Goal: Task Accomplishment & Management: Use online tool/utility

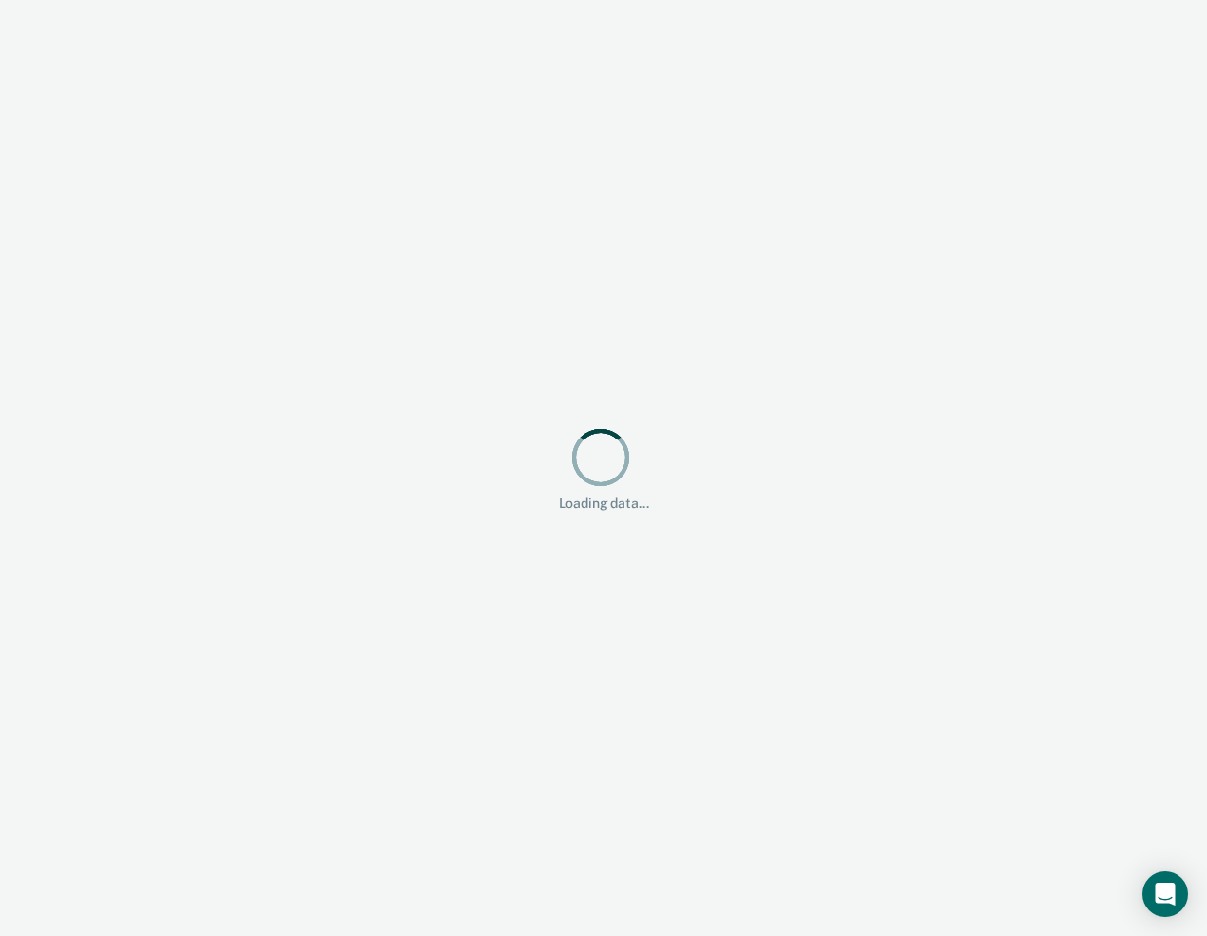
click at [580, 569] on div "Loading data... Loading data..." at bounding box center [603, 468] width 1207 height 936
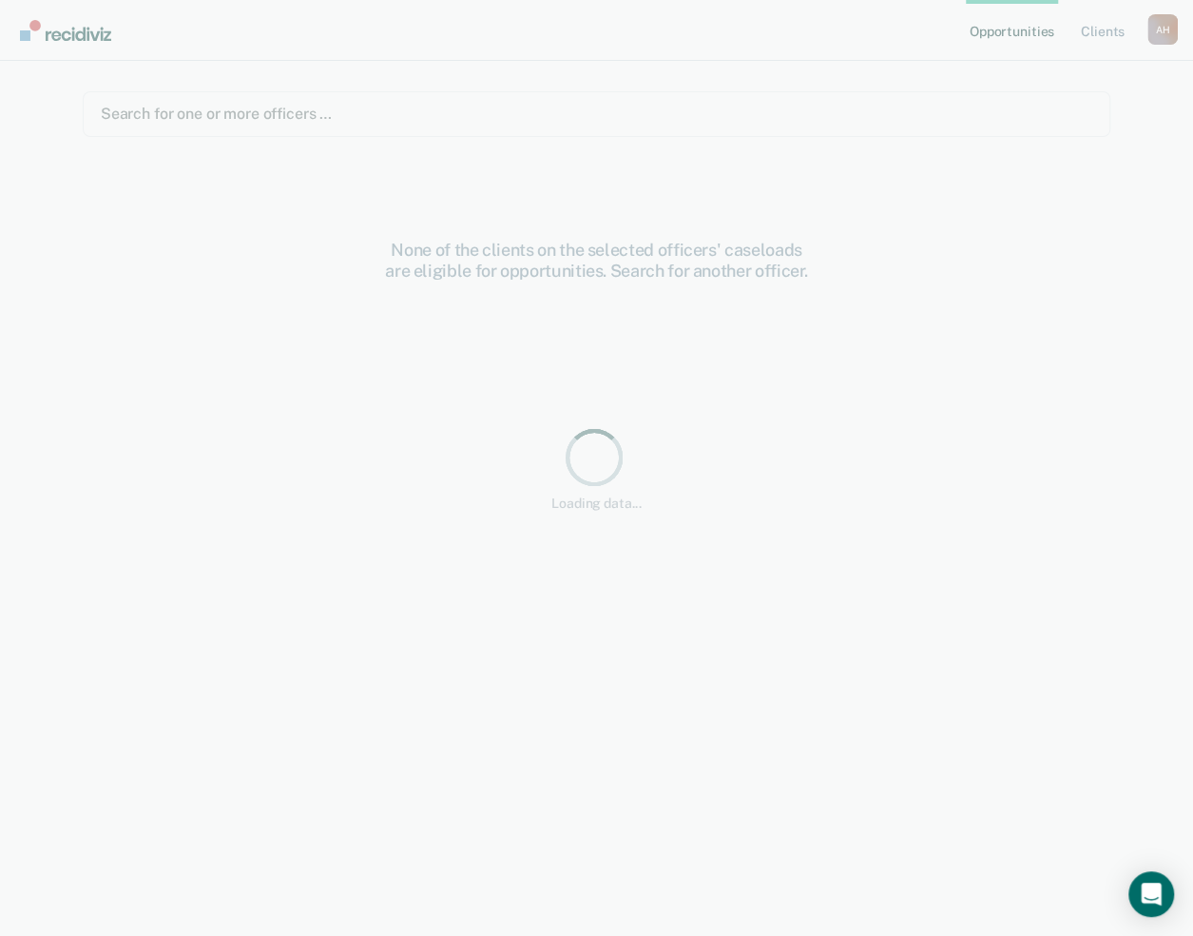
click at [580, 569] on div "None of the clients on the selected officers' caseloads are eligible for opport…" at bounding box center [597, 601] width 1029 height 723
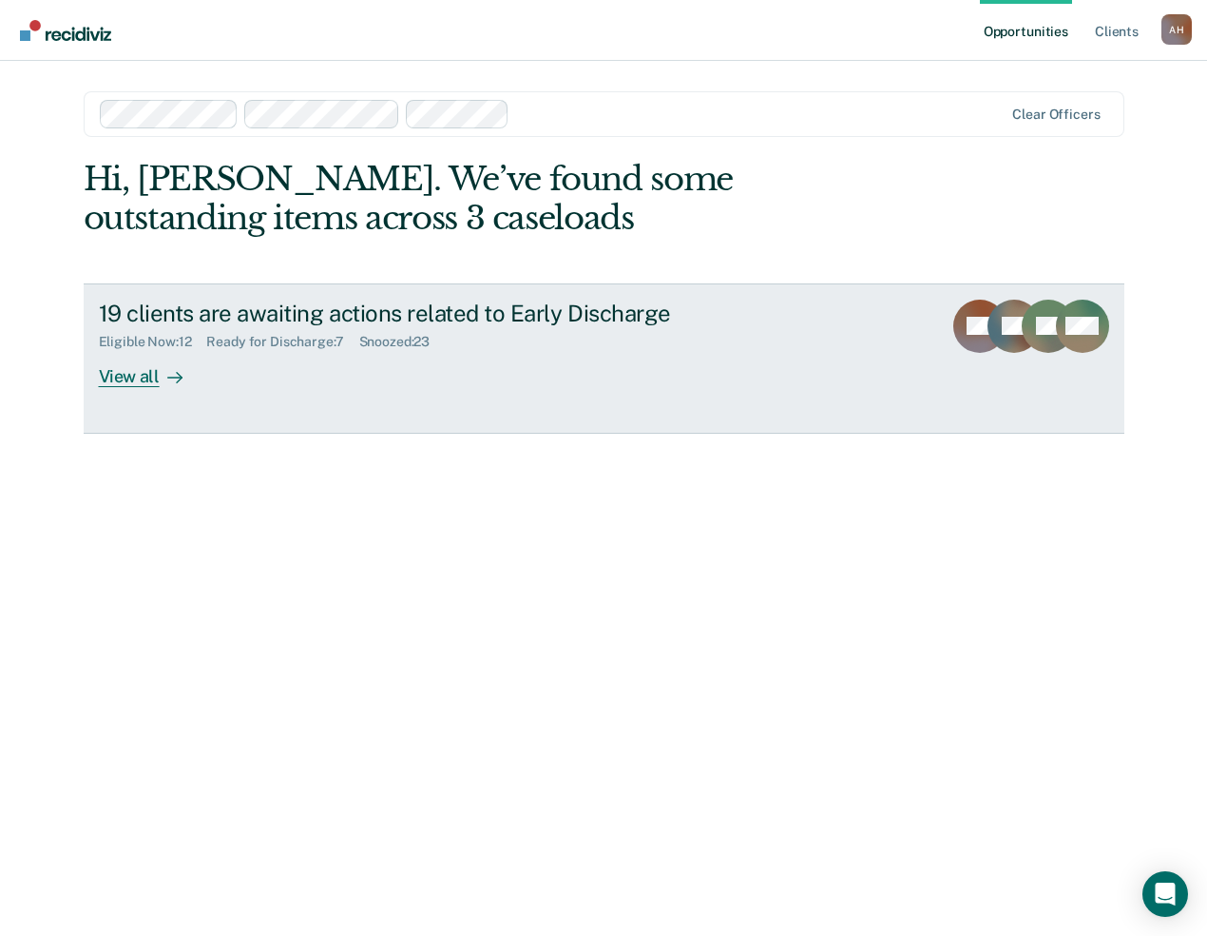
click at [474, 312] on div "19 clients are awaiting actions related to Early Discharge" at bounding box center [432, 313] width 667 height 28
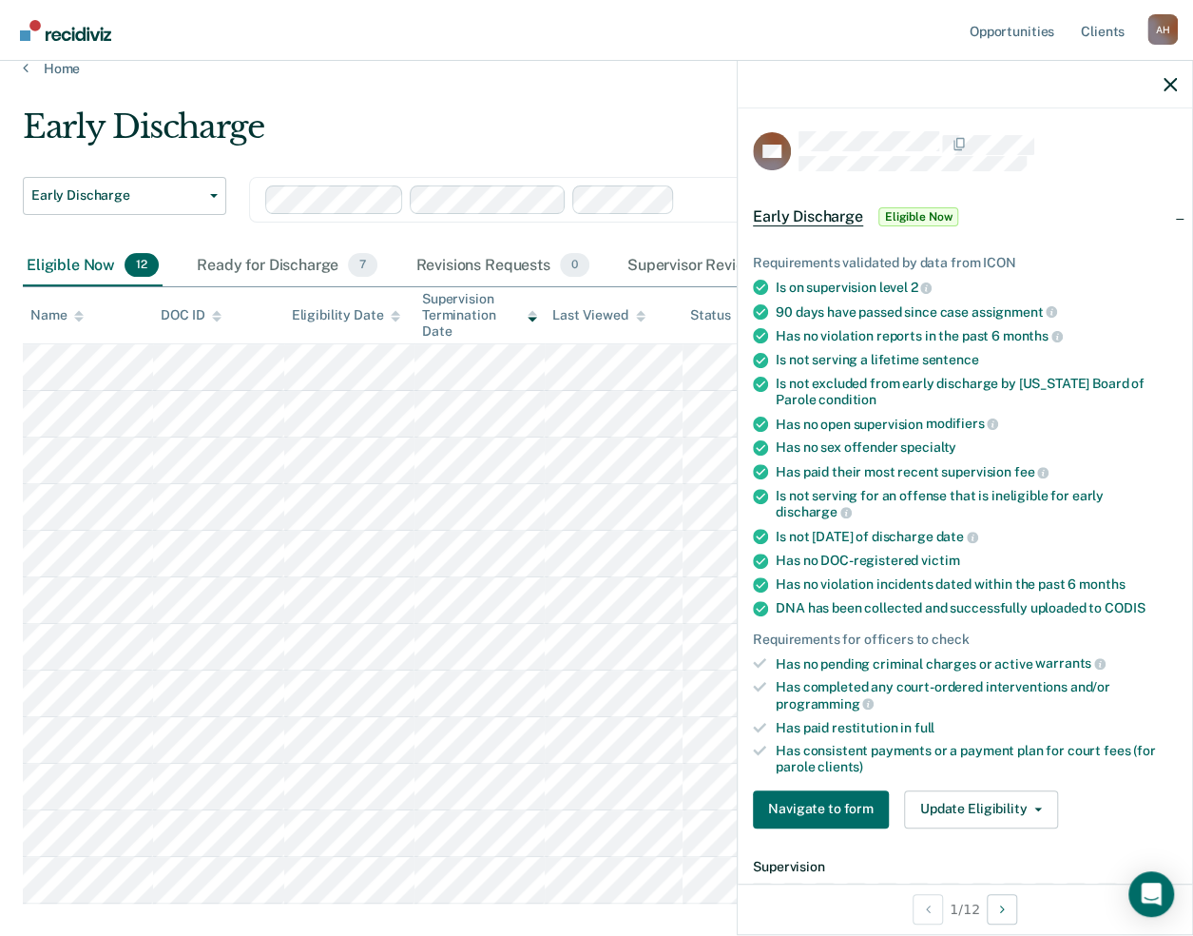
scroll to position [23, 0]
click at [1168, 83] on icon "button" at bounding box center [1170, 84] width 13 height 13
